Goal: Transaction & Acquisition: Purchase product/service

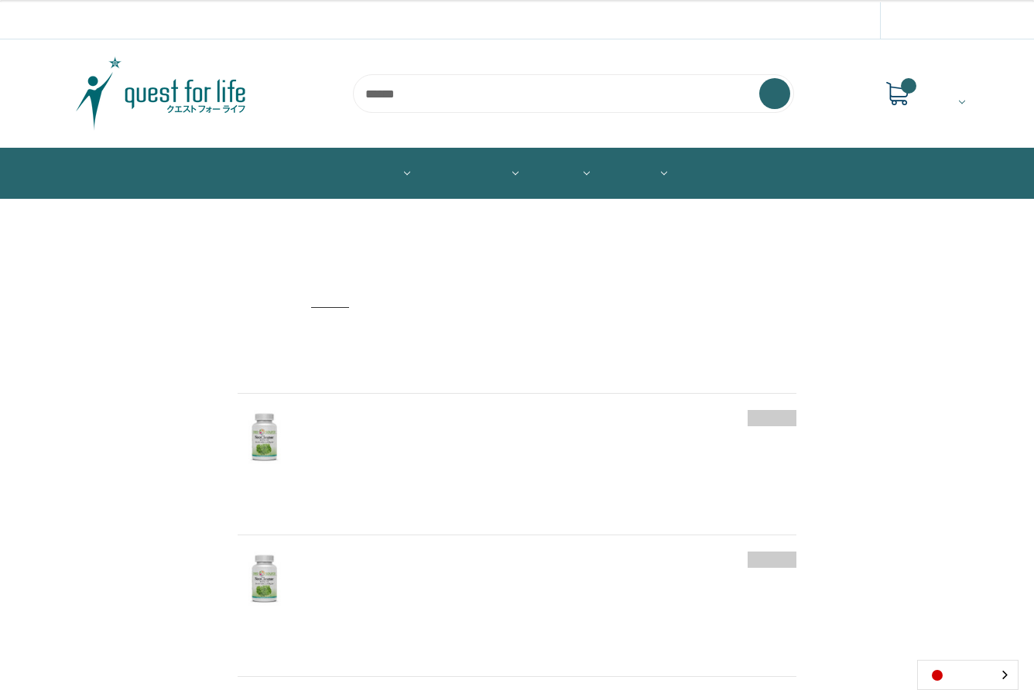
click at [382, 95] on input "search" at bounding box center [573, 93] width 441 height 39
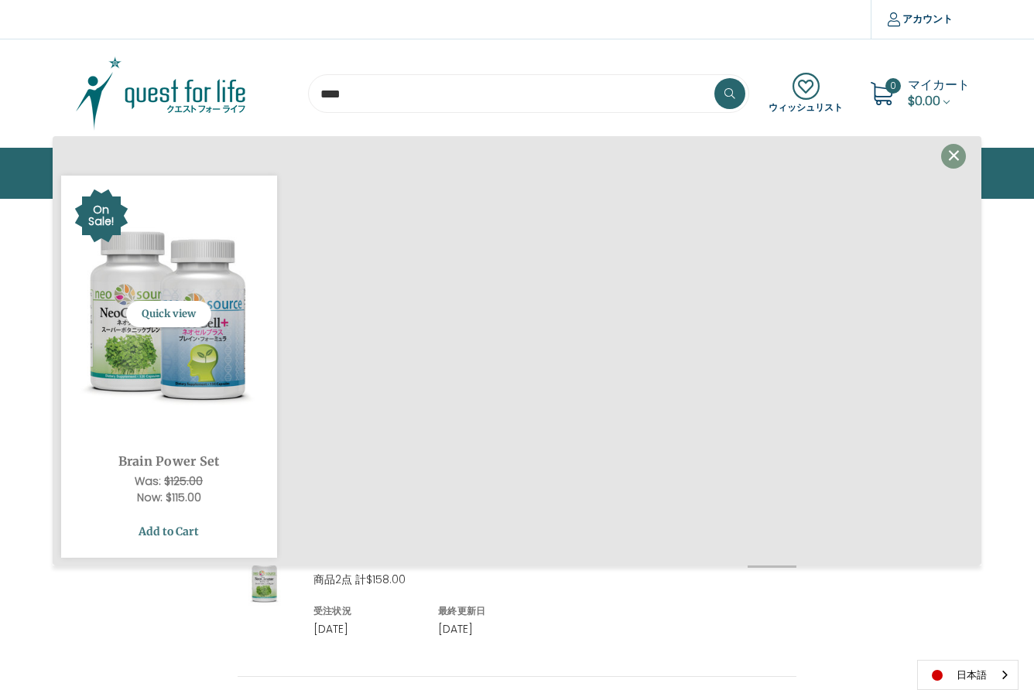
type input "****"
click at [171, 537] on link "Add to Cart" at bounding box center [169, 531] width 193 height 29
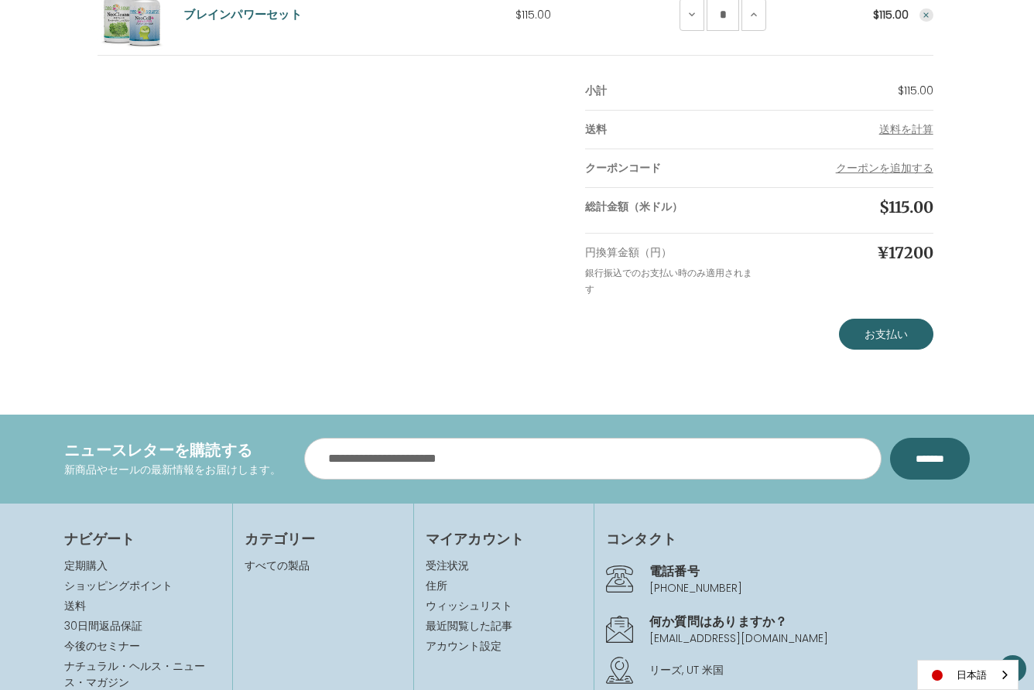
scroll to position [361, 0]
click at [889, 331] on link "お支払い" at bounding box center [886, 333] width 94 height 31
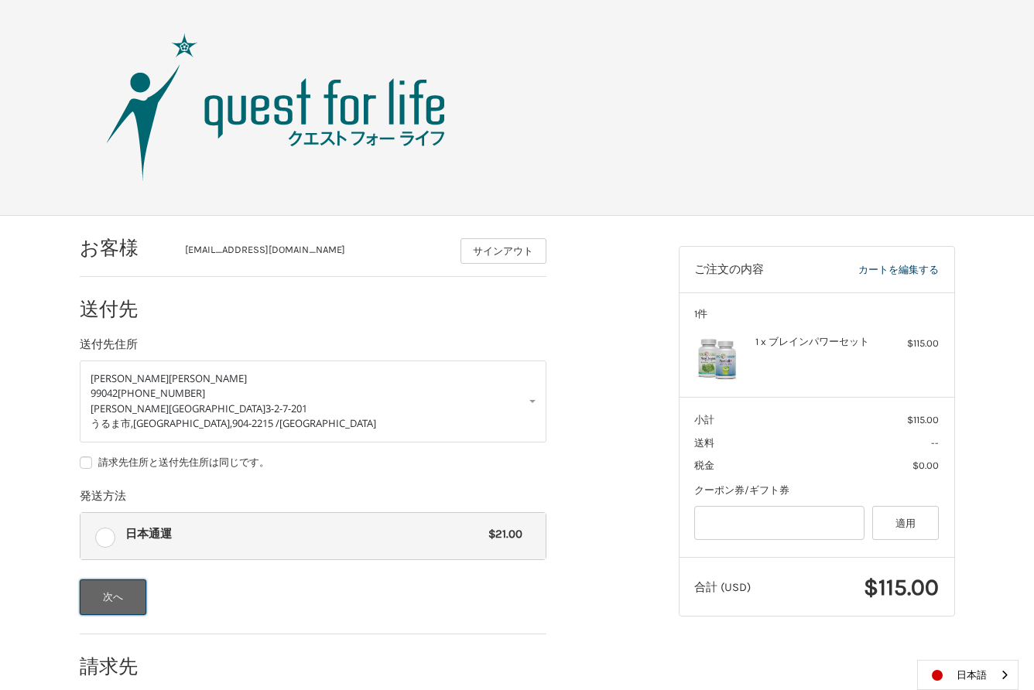
click at [108, 596] on button "次へ" at bounding box center [113, 598] width 67 height 36
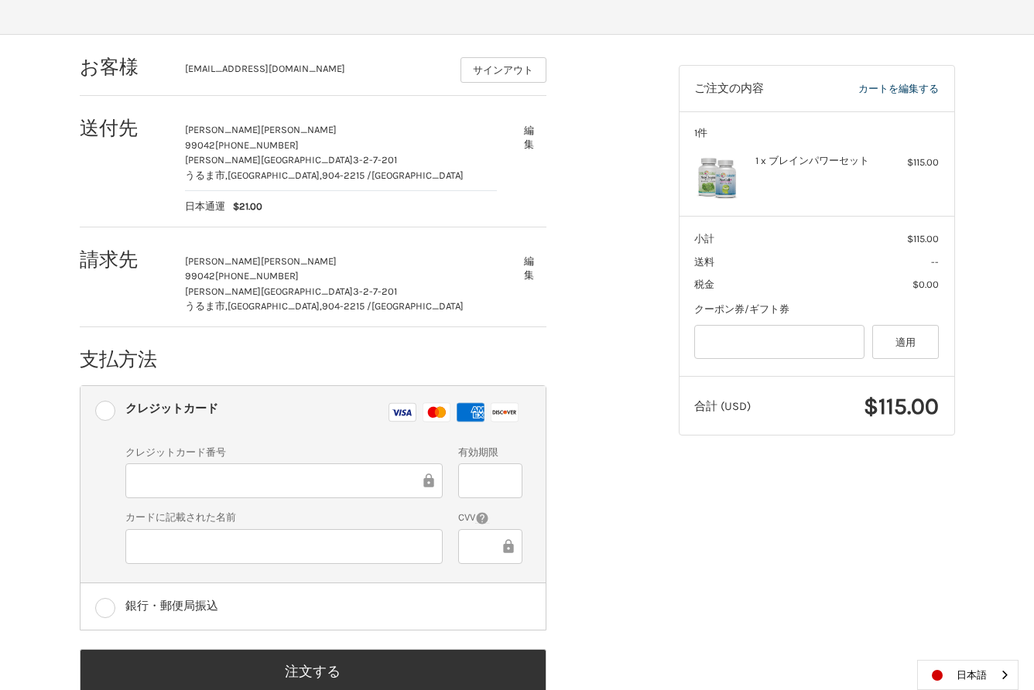
scroll to position [202, 0]
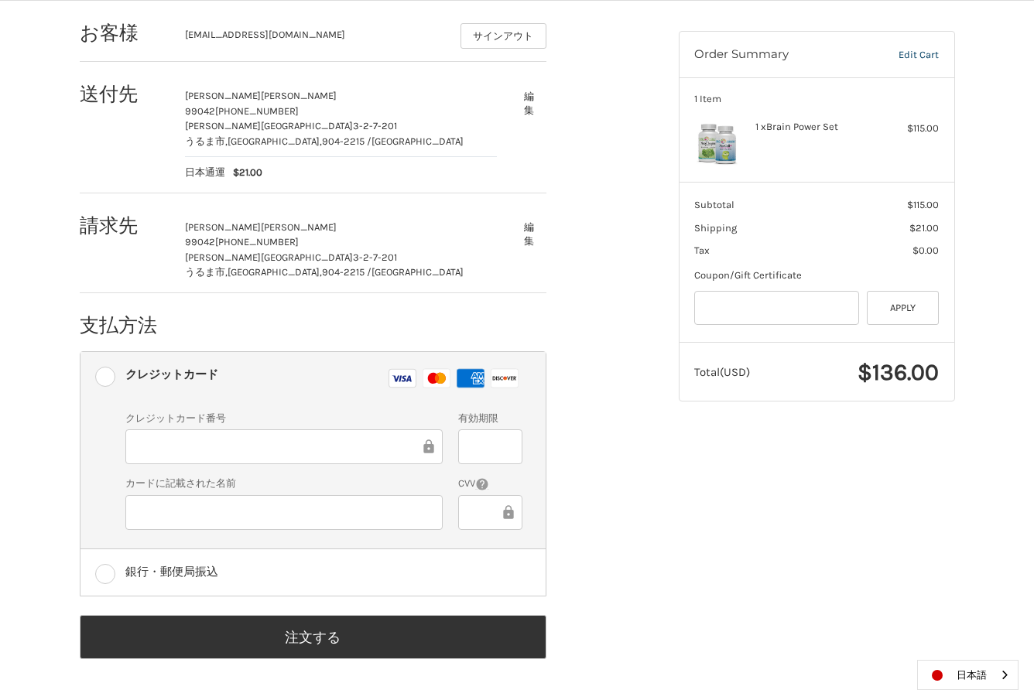
scroll to position [212, 0]
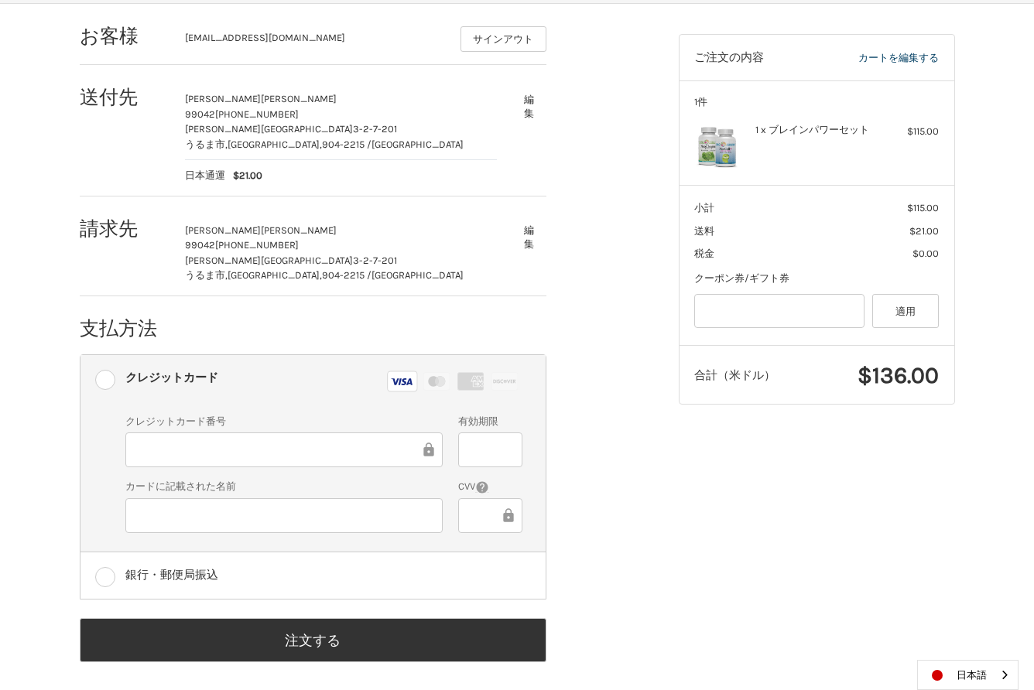
click at [468, 448] on div at bounding box center [490, 450] width 64 height 35
click at [468, 512] on div at bounding box center [490, 515] width 64 height 35
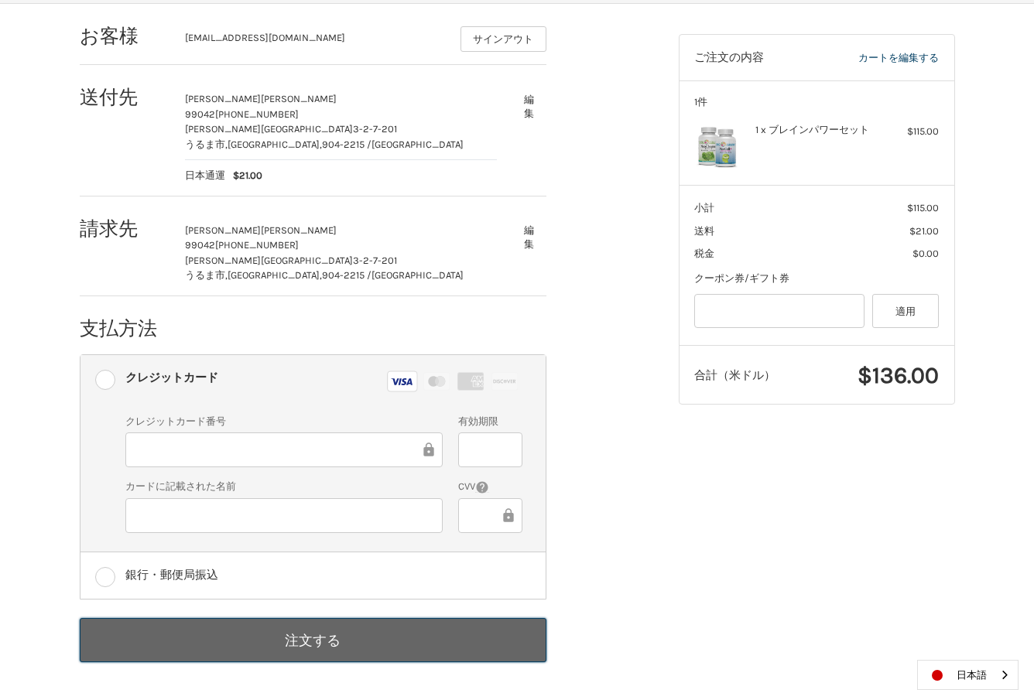
click at [310, 645] on button "注文する" at bounding box center [313, 640] width 467 height 44
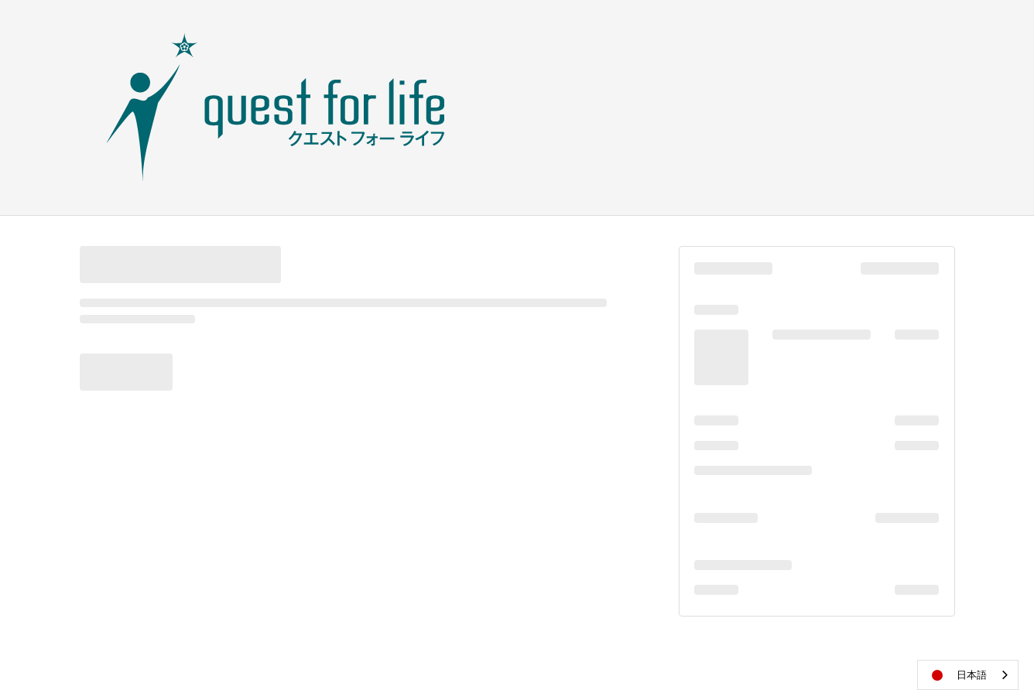
scroll to position [0, 0]
